Goal: Information Seeking & Learning: Learn about a topic

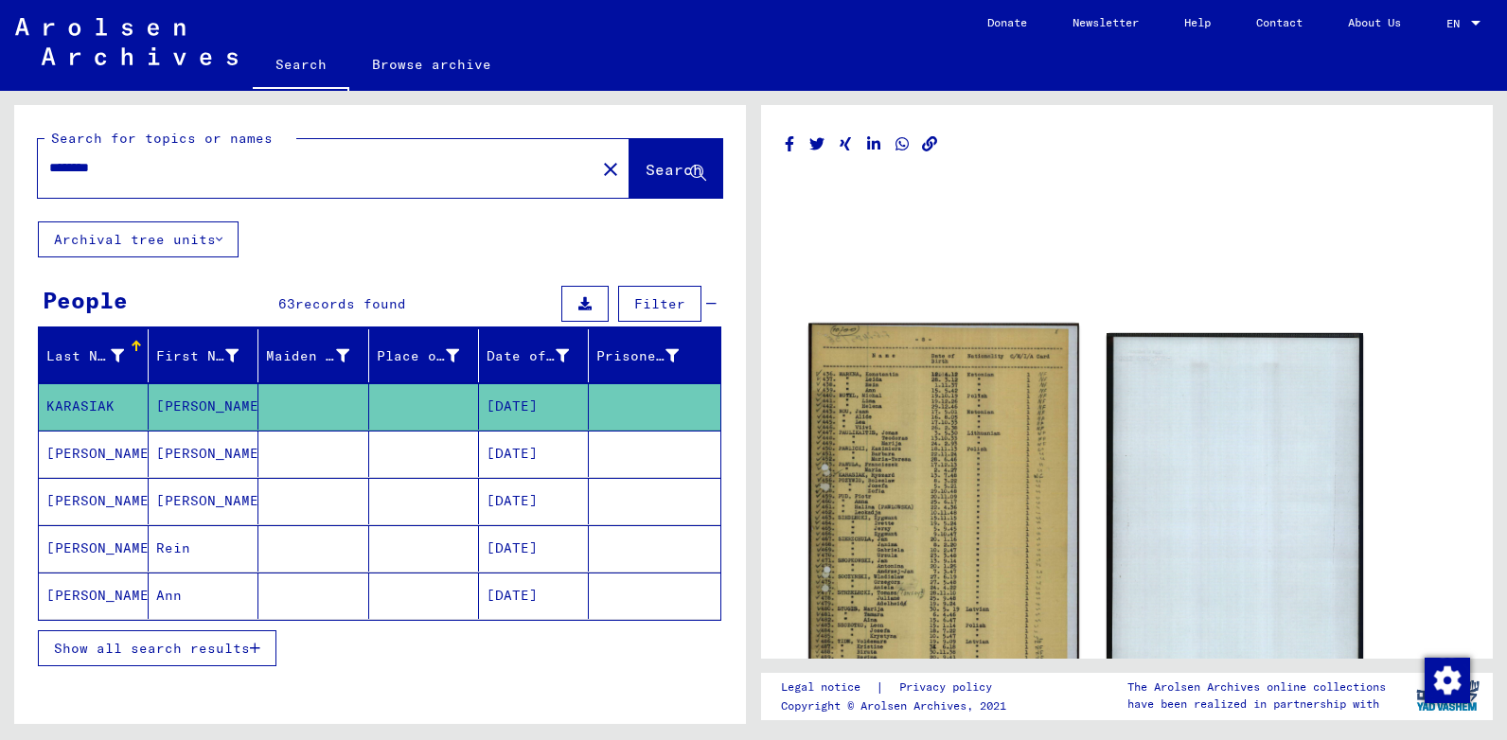
click at [892, 471] on img at bounding box center [943, 525] width 270 height 403
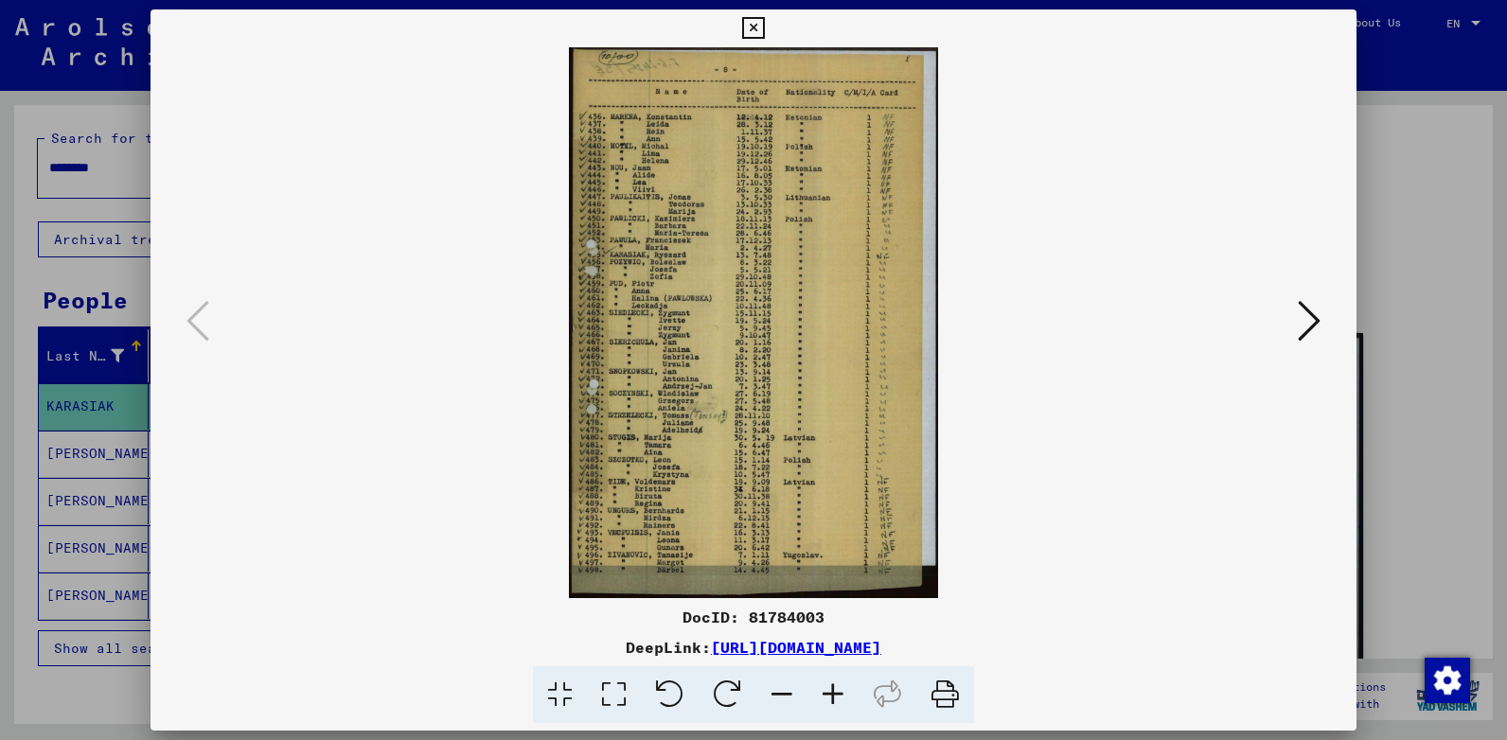
click at [830, 696] on icon at bounding box center [833, 695] width 51 height 58
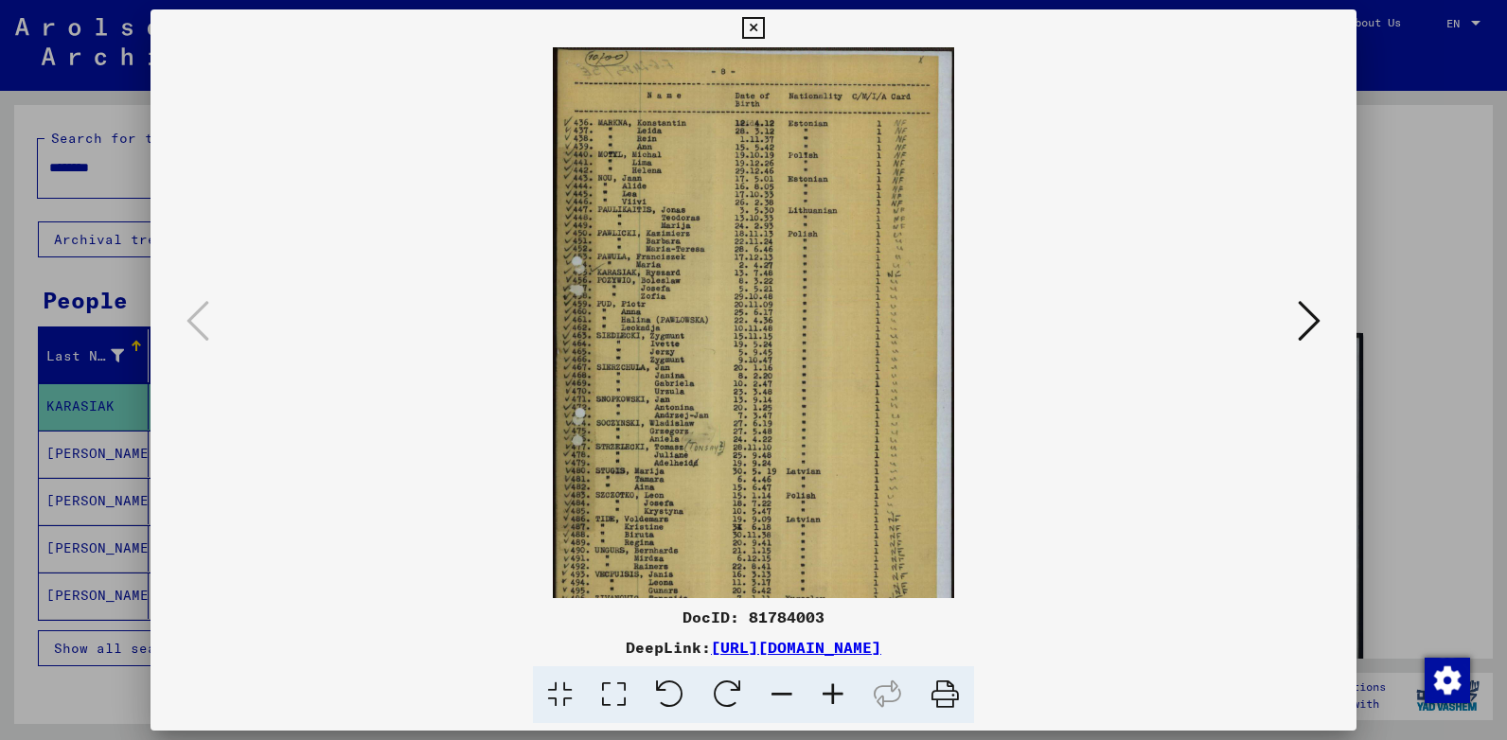
click at [829, 690] on icon at bounding box center [833, 695] width 51 height 58
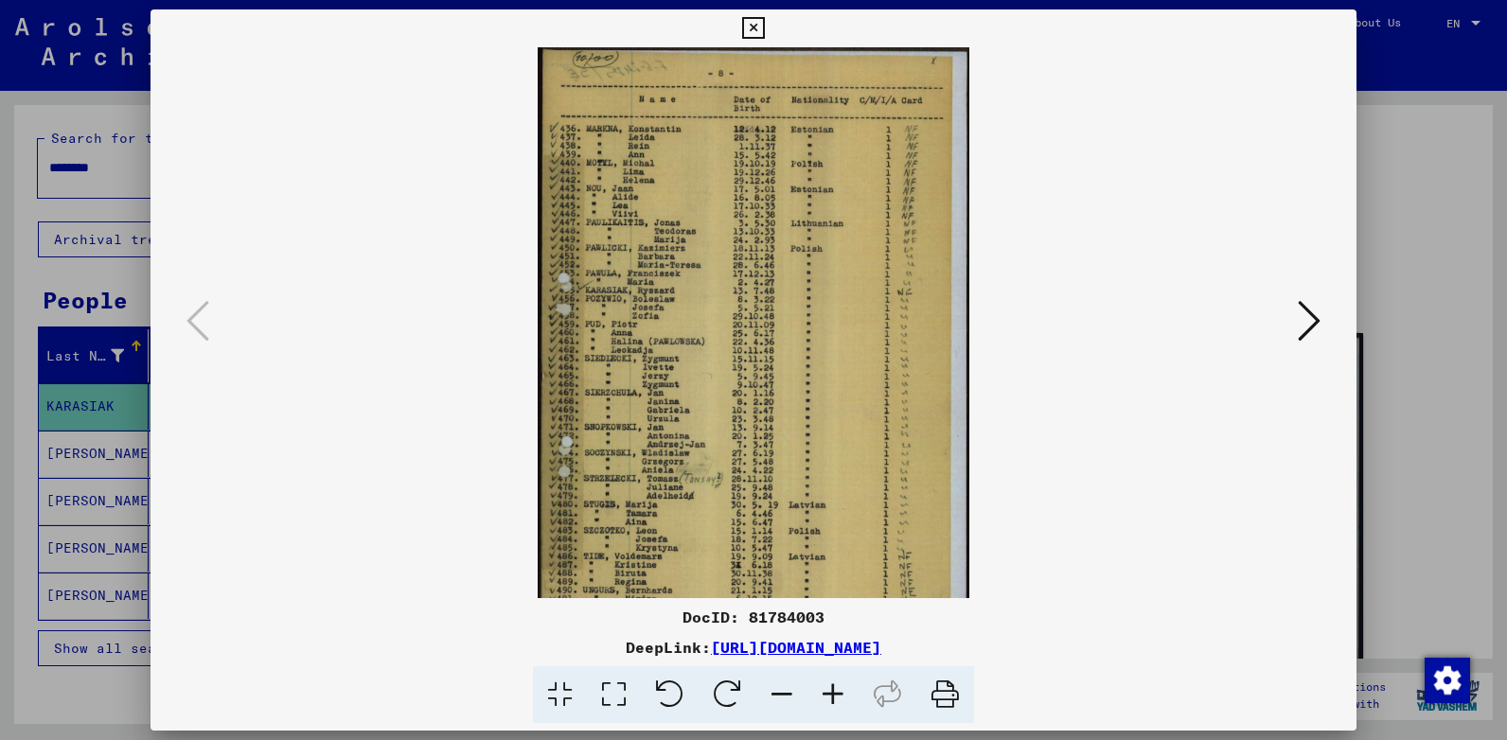
click at [828, 695] on icon at bounding box center [833, 695] width 51 height 58
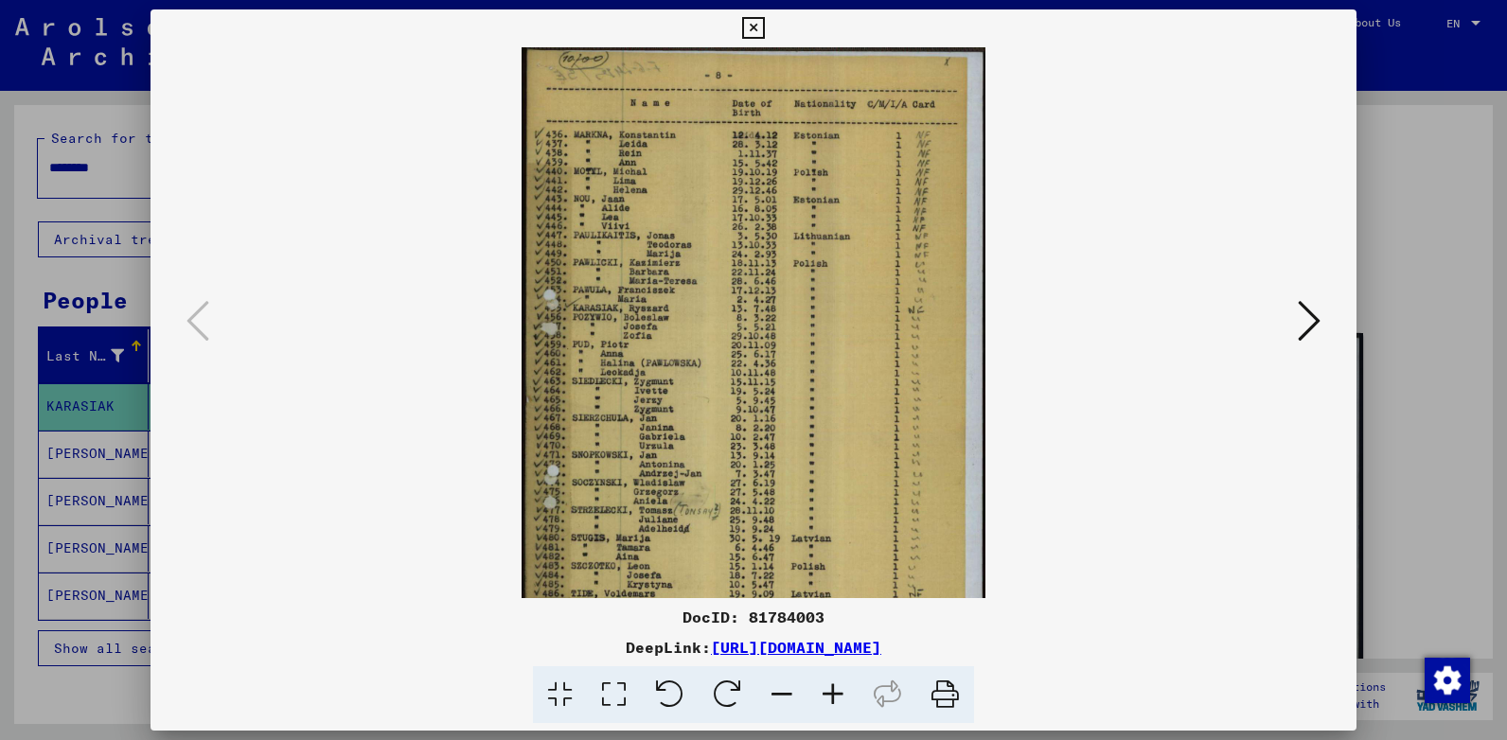
click at [828, 695] on icon at bounding box center [833, 695] width 51 height 58
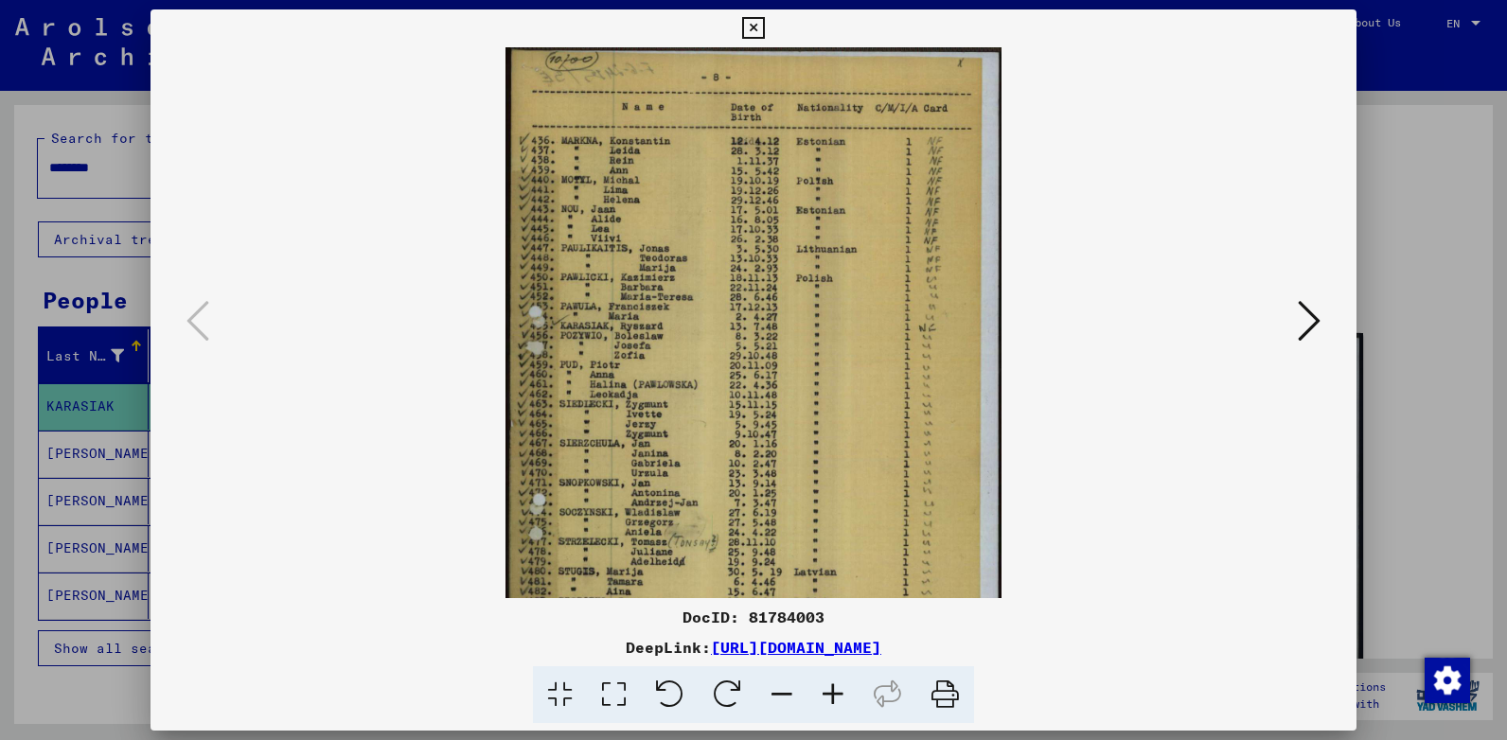
click at [828, 695] on icon at bounding box center [833, 695] width 51 height 58
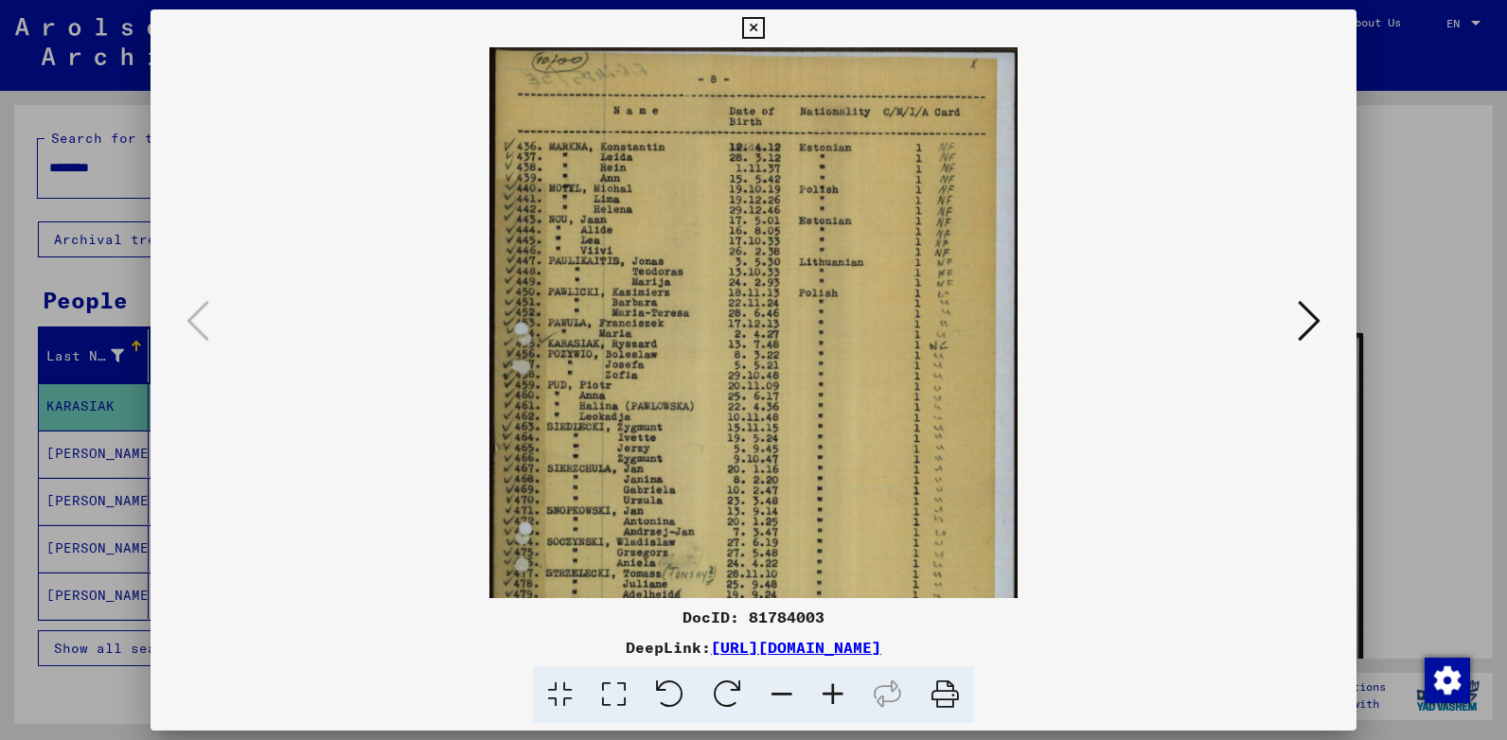
drag, startPoint x: 804, startPoint y: 387, endPoint x: 817, endPoint y: 507, distance: 121.0
click at [817, 507] on img at bounding box center [752, 441] width 527 height 788
click at [755, 21] on icon at bounding box center [753, 28] width 22 height 23
